Goal: Task Accomplishment & Management: Manage account settings

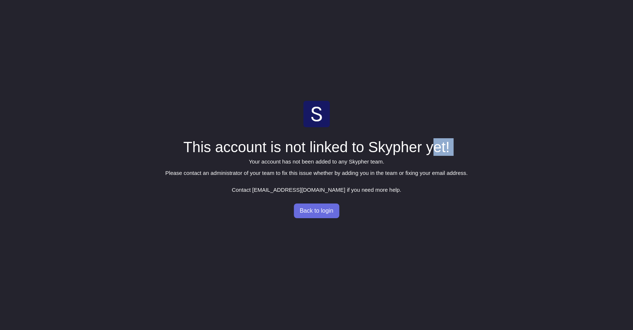
drag, startPoint x: 184, startPoint y: 156, endPoint x: 430, endPoint y: 143, distance: 245.9
click at [430, 143] on div "This account is not linked to Skypher yet! Your account has not been added to a…" at bounding box center [316, 165] width 302 height 128
click at [430, 143] on h1 "This account is not linked to Skypher yet!" at bounding box center [316, 147] width 302 height 18
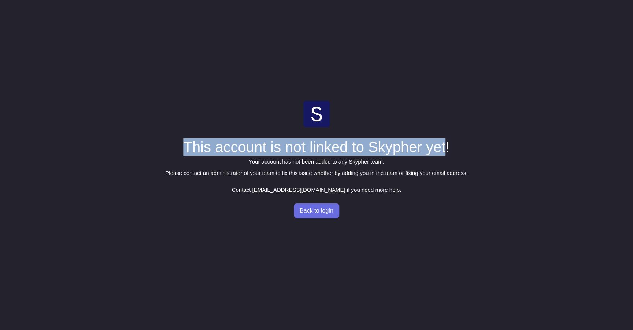
drag, startPoint x: 445, startPoint y: 144, endPoint x: 235, endPoint y: 132, distance: 210.4
click at [236, 132] on div "This account is not linked to Skypher yet! Your account has not been added to a…" at bounding box center [316, 165] width 302 height 128
click at [235, 132] on div "This account is not linked to Skypher yet! Your account has not been added to a…" at bounding box center [316, 165] width 302 height 128
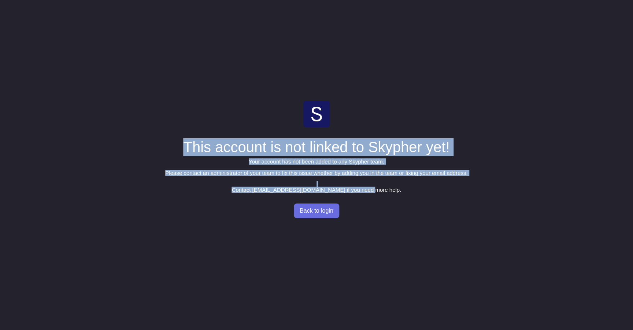
drag, startPoint x: 390, startPoint y: 132, endPoint x: 445, endPoint y: 188, distance: 78.3
click at [445, 189] on div "This account is not linked to Skypher yet! Your account has not been added to a…" at bounding box center [316, 165] width 302 height 128
click at [445, 188] on p "Contact [EMAIL_ADDRESS][DOMAIN_NAME] if you need more help." at bounding box center [316, 189] width 302 height 5
drag, startPoint x: 445, startPoint y: 188, endPoint x: 450, endPoint y: 107, distance: 81.6
click at [450, 107] on div "This account is not linked to Skypher yet! Your account has not been added to a…" at bounding box center [316, 165] width 302 height 128
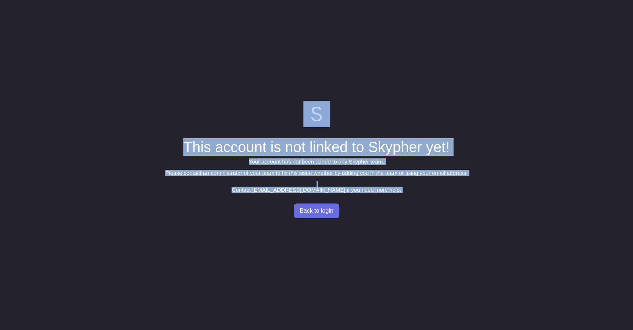
click at [450, 107] on div "This account is not linked to Skypher yet! Your account has not been added to a…" at bounding box center [316, 165] width 302 height 128
drag, startPoint x: 429, startPoint y: 108, endPoint x: 441, endPoint y: 192, distance: 85.5
click at [441, 192] on div "This account is not linked to Skypher yet! Your account has not been added to a…" at bounding box center [316, 165] width 302 height 128
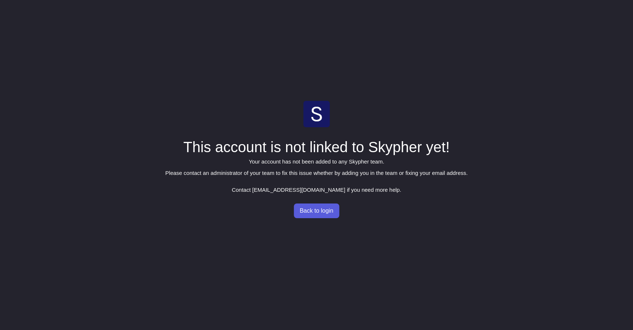
click at [328, 213] on span "Back to login" at bounding box center [317, 211] width 34 height 6
